Goal: Information Seeking & Learning: Learn about a topic

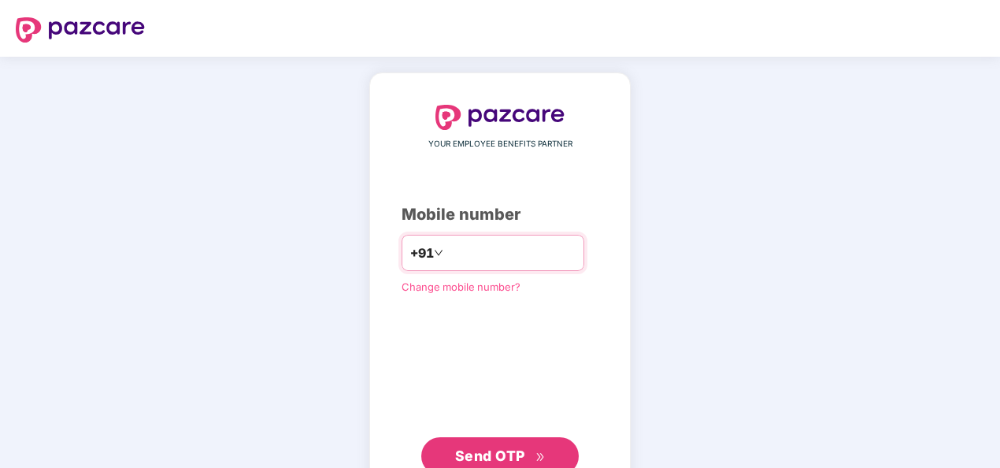
click at [447, 254] on input "**********" at bounding box center [511, 252] width 129 height 25
type input "**********"
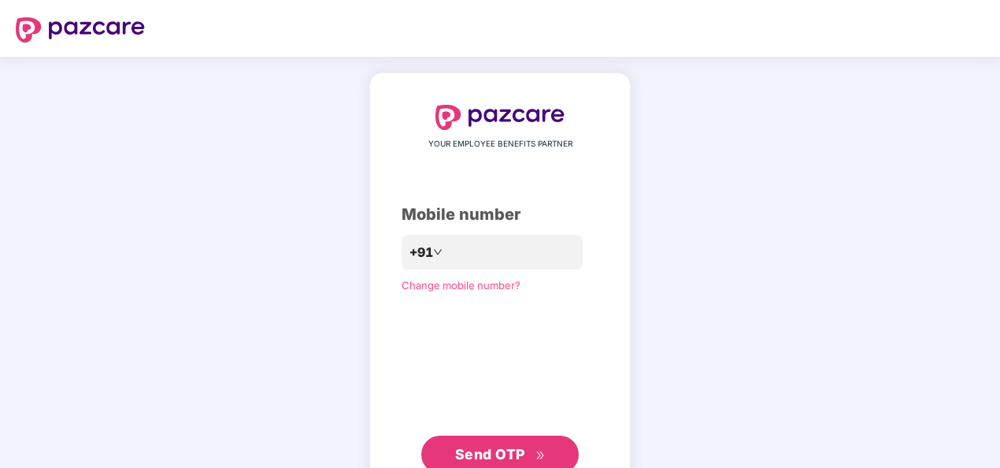
click at [484, 444] on span "Send OTP" at bounding box center [500, 454] width 91 height 22
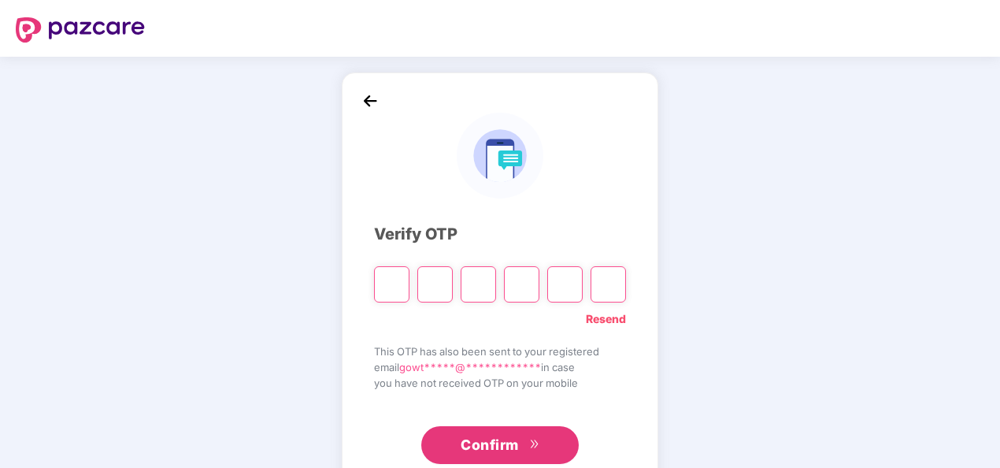
type input "*"
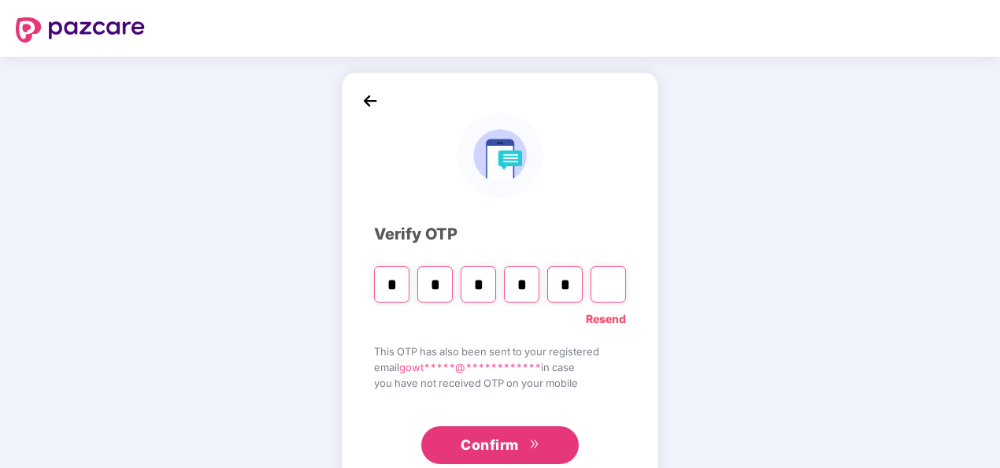
type input "*"
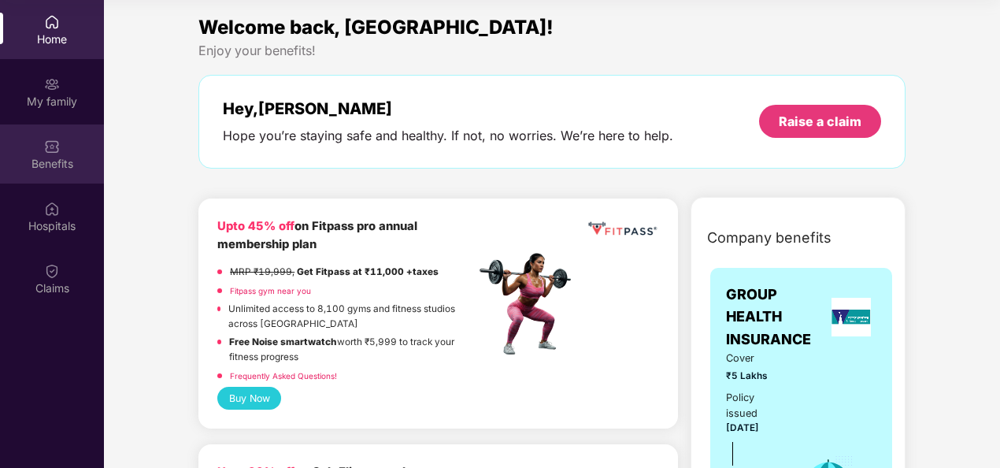
click at [45, 166] on div "Benefits" at bounding box center [52, 164] width 104 height 16
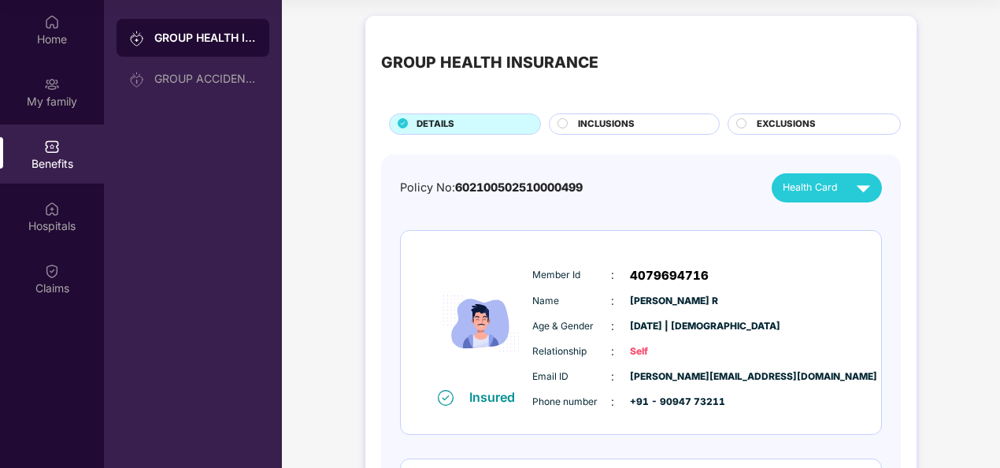
click at [598, 129] on span "INCLUSIONS" at bounding box center [606, 124] width 57 height 14
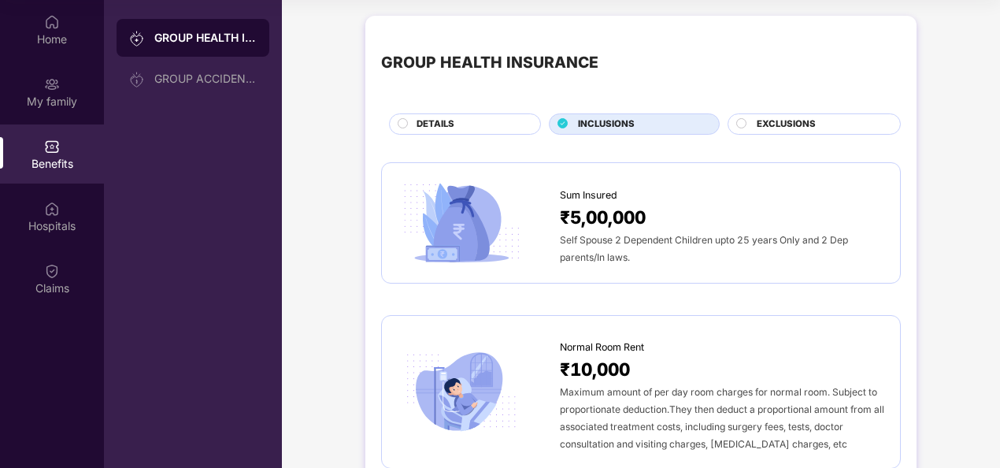
click at [766, 124] on span "EXCLUSIONS" at bounding box center [786, 124] width 59 height 14
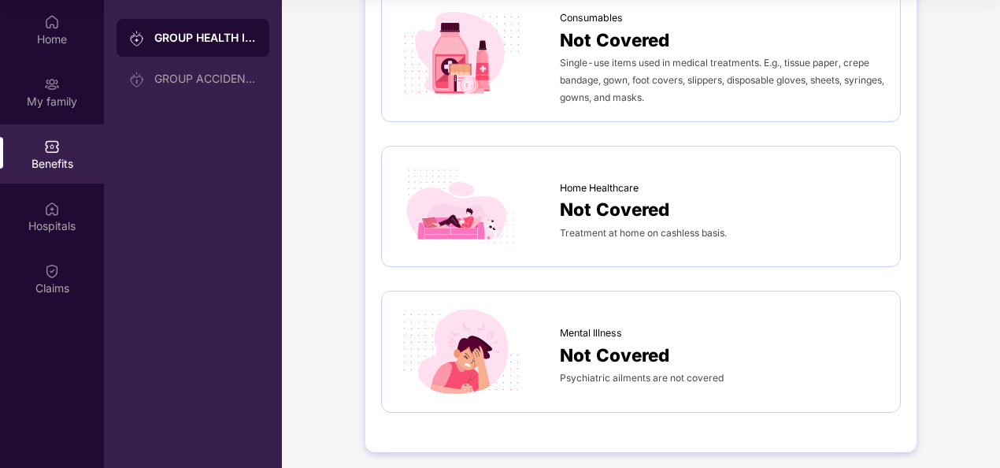
scroll to position [1195, 0]
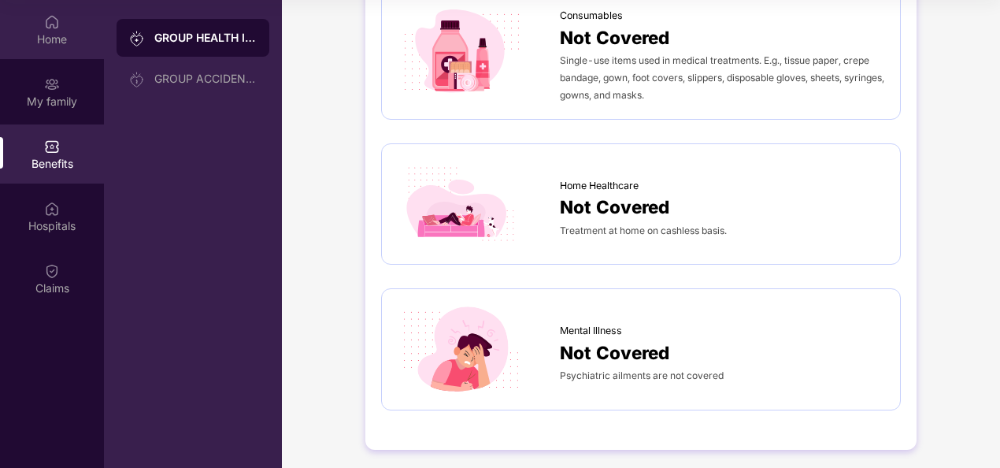
click at [46, 37] on div "Home" at bounding box center [52, 39] width 104 height 16
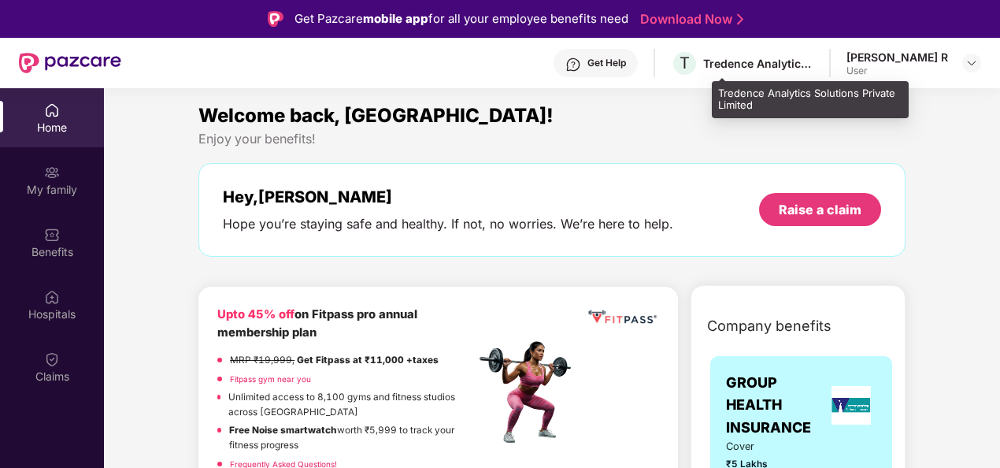
click at [781, 74] on div "T Tredence Analytics Solutions Private Limited" at bounding box center [742, 64] width 143 height 28
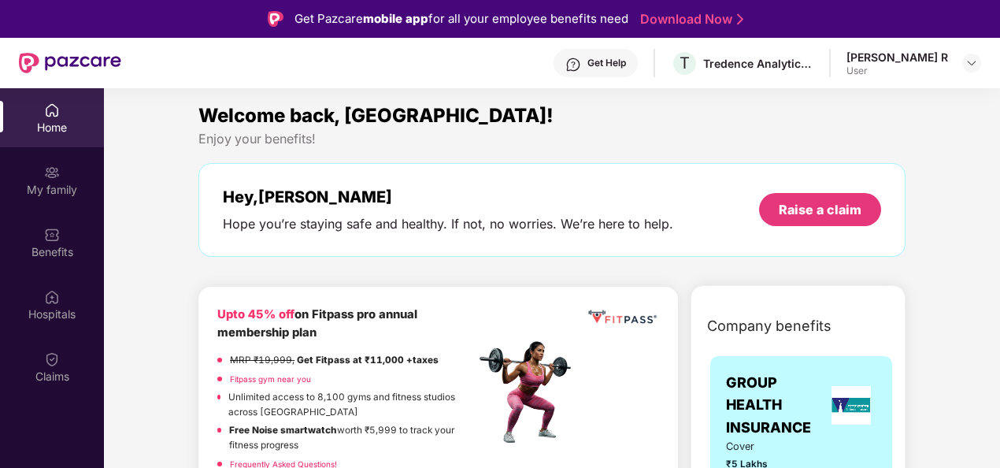
click at [901, 79] on div "Get Help T Tredence Analytics Solutions Private Limited [PERSON_NAME] R User" at bounding box center [551, 63] width 860 height 50
click at [963, 64] on div at bounding box center [971, 63] width 19 height 19
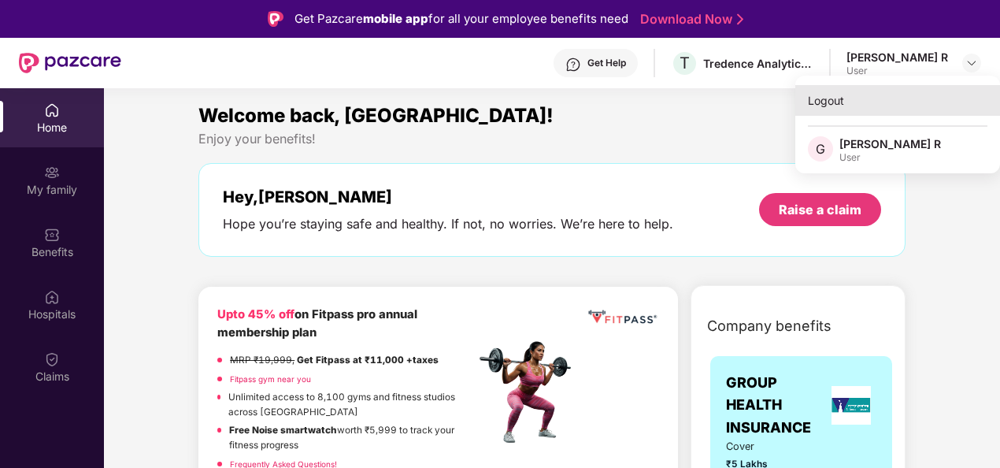
click at [840, 93] on div "Logout" at bounding box center [897, 100] width 205 height 31
